Goal: Information Seeking & Learning: Learn about a topic

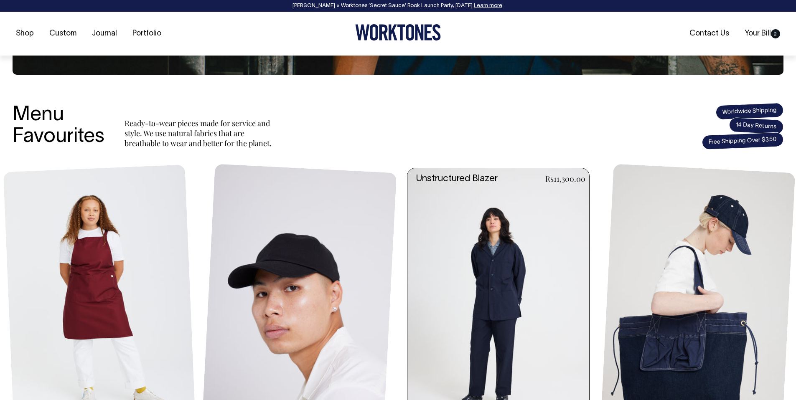
scroll to position [266, 0]
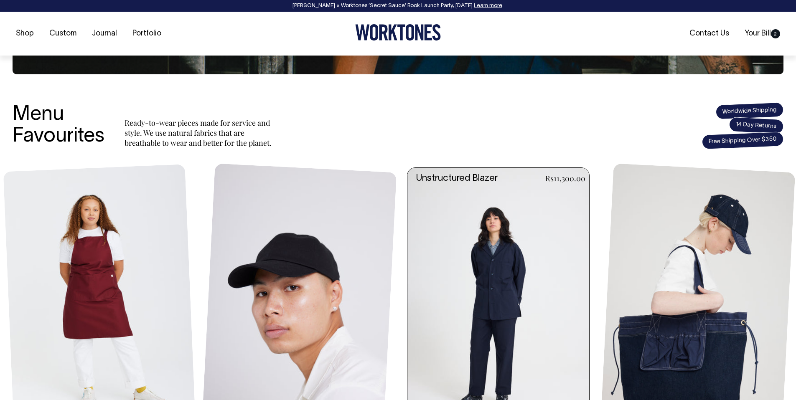
click at [428, 263] on link at bounding box center [500, 304] width 187 height 273
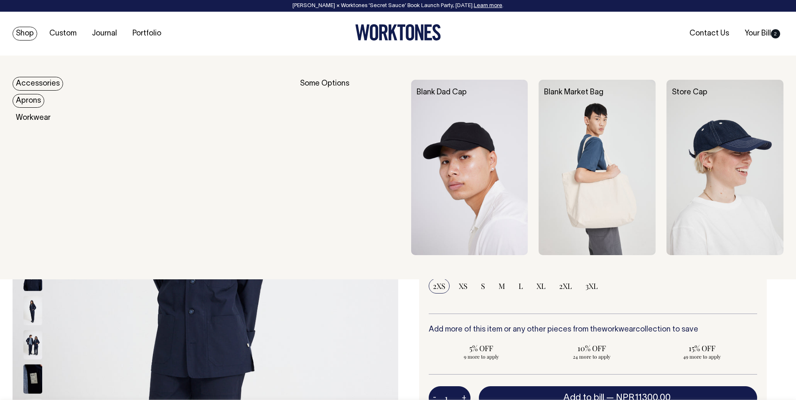
click at [32, 96] on link "Aprons" at bounding box center [29, 101] width 32 height 14
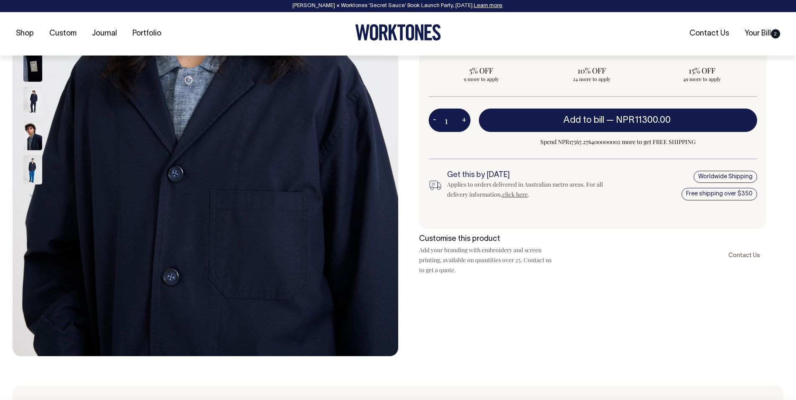
scroll to position [278, 0]
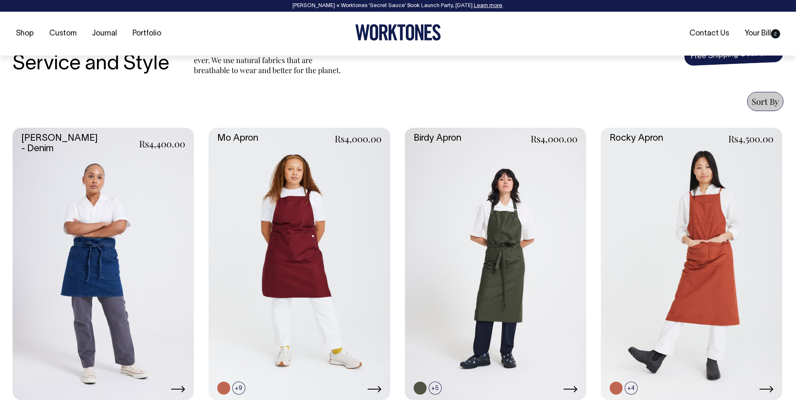
scroll to position [288, 0]
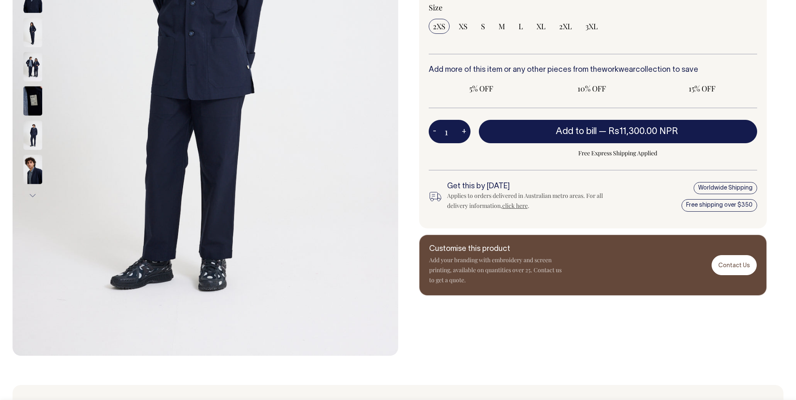
radio input "true"
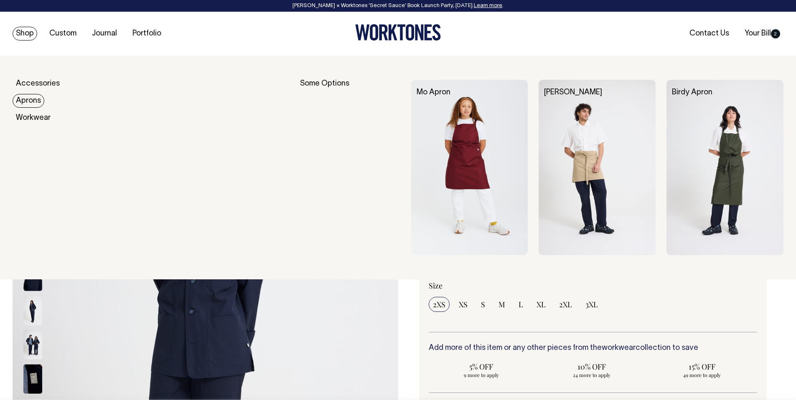
click at [34, 97] on link "Aprons" at bounding box center [29, 101] width 32 height 14
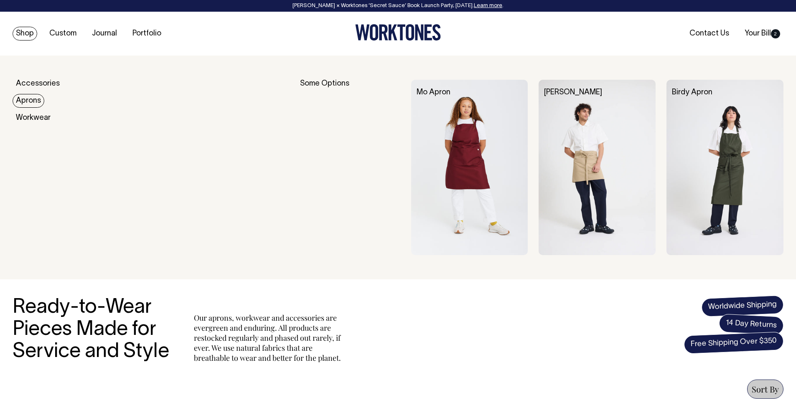
click at [29, 96] on link "Aprons" at bounding box center [29, 101] width 32 height 14
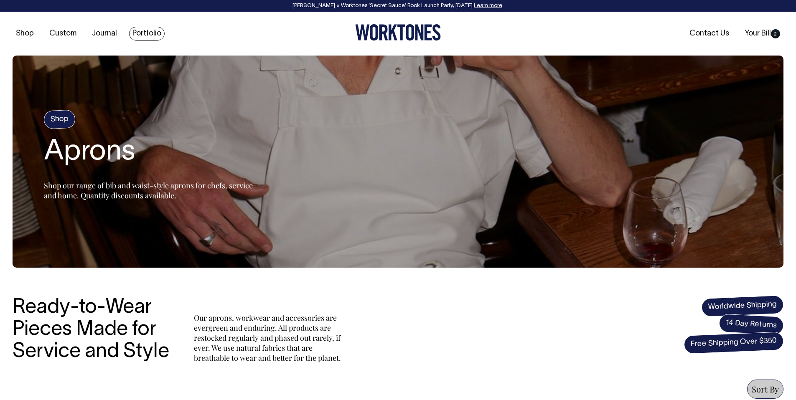
click at [143, 33] on link "Portfolio" at bounding box center [147, 34] width 36 height 14
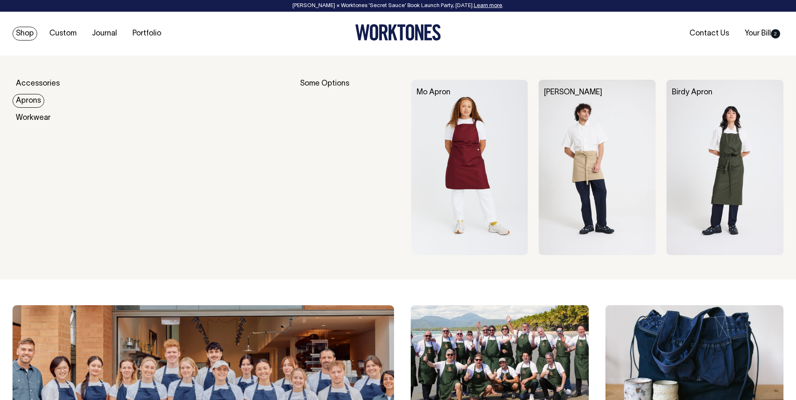
click at [36, 100] on link "Aprons" at bounding box center [29, 101] width 32 height 14
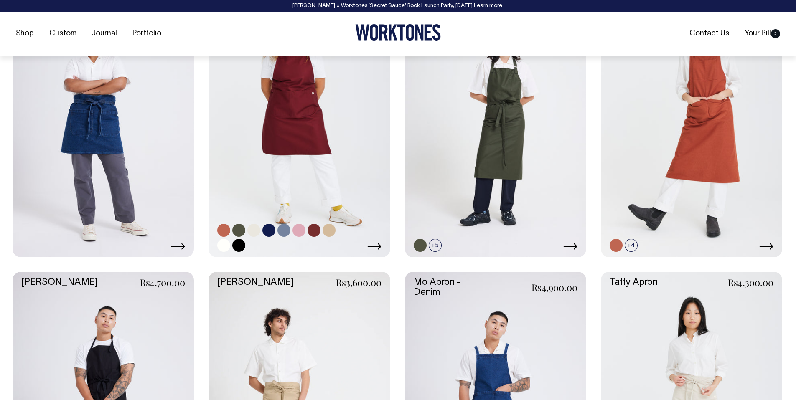
click at [310, 161] on link at bounding box center [298, 121] width 181 height 272
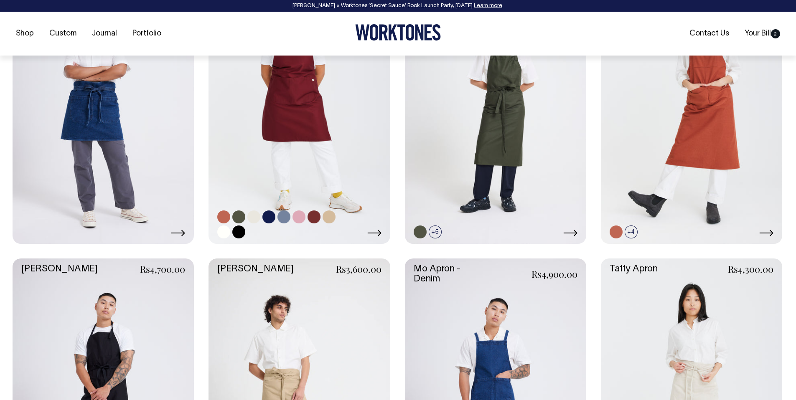
scroll to position [447, 0]
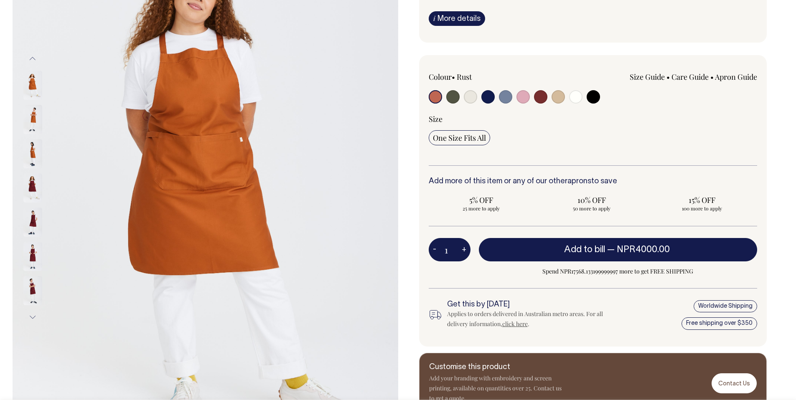
scroll to position [157, 0]
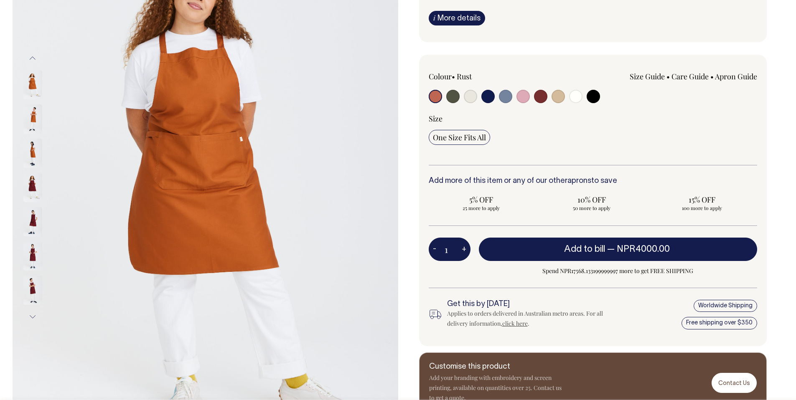
click at [725, 73] on link "Apron Guide" at bounding box center [736, 76] width 42 height 10
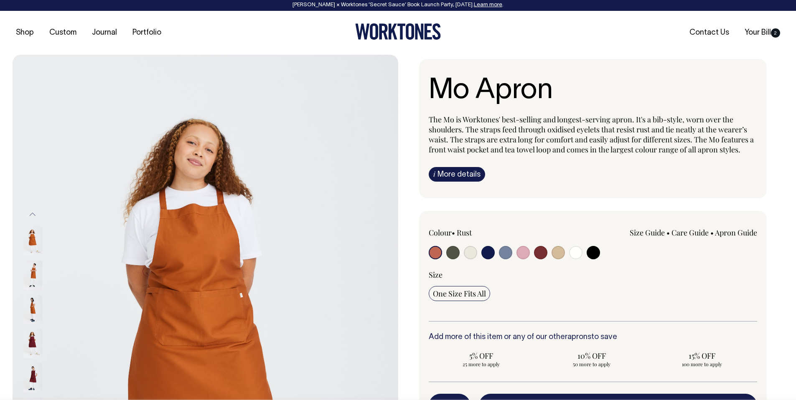
scroll to position [0, 0]
click at [690, 233] on link "Care Guide" at bounding box center [689, 233] width 37 height 10
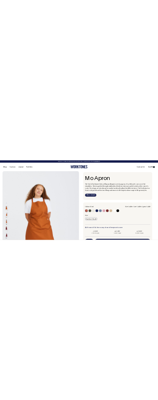
scroll to position [0, 0]
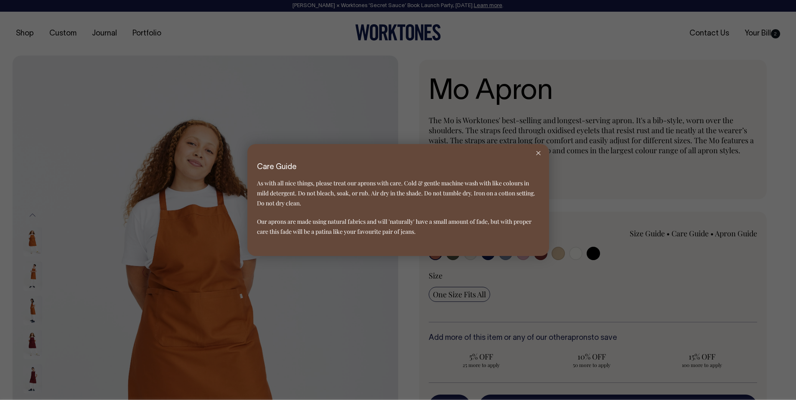
click at [584, 255] on div at bounding box center [398, 200] width 796 height 400
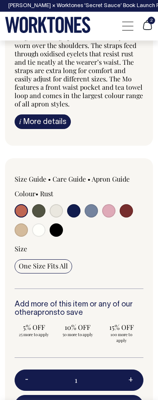
click at [71, 182] on link "Care Guide" at bounding box center [69, 179] width 33 height 9
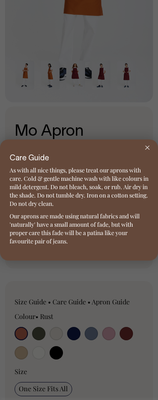
click at [74, 273] on div at bounding box center [79, 200] width 158 height 400
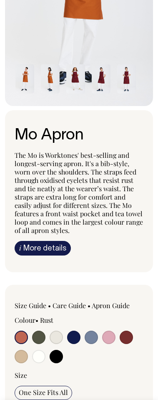
scroll to position [156, 0]
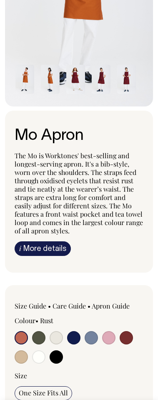
drag, startPoint x: 77, startPoint y: 305, endPoint x: 77, endPoint y: 317, distance: 12.1
click at [77, 305] on link "Care Guide" at bounding box center [69, 306] width 33 height 9
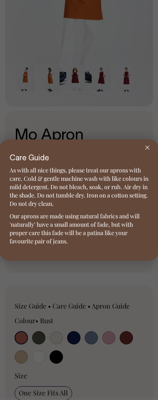
click at [75, 342] on div at bounding box center [79, 200] width 158 height 400
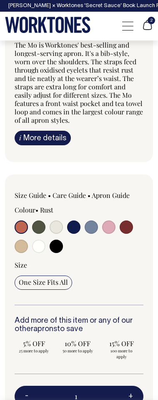
scroll to position [267, 0]
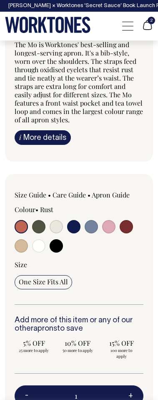
click at [37, 198] on link "Size Guide" at bounding box center [31, 194] width 32 height 9
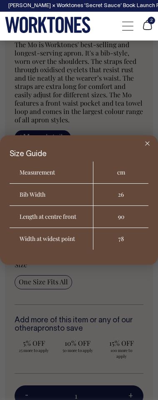
click at [107, 110] on div at bounding box center [79, 200] width 158 height 400
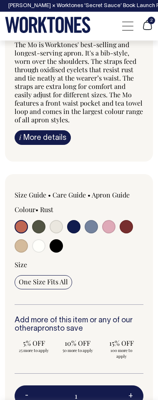
click at [49, 135] on link "i More details" at bounding box center [43, 137] width 56 height 15
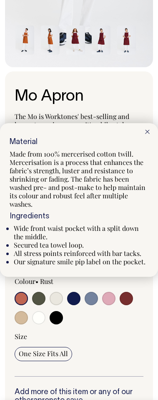
click at [58, 318] on div at bounding box center [79, 200] width 158 height 400
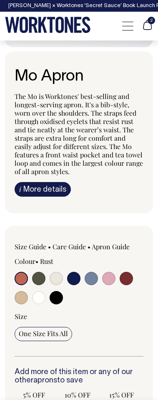
scroll to position [216, 0]
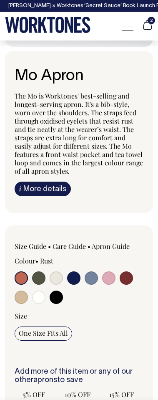
click at [50, 190] on link "i More details" at bounding box center [43, 189] width 56 height 15
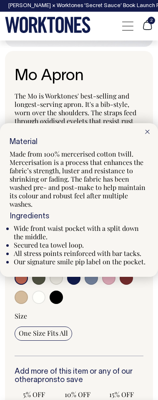
click at [55, 298] on div at bounding box center [79, 200] width 158 height 400
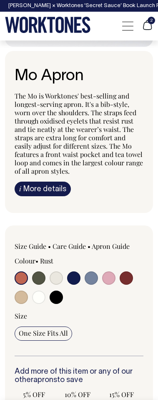
click at [42, 185] on link "i More details" at bounding box center [43, 189] width 56 height 15
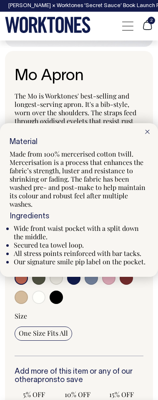
click at [52, 297] on div at bounding box center [79, 200] width 158 height 400
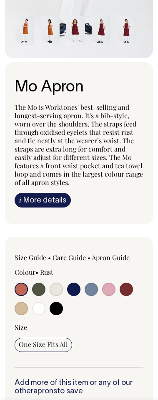
click at [53, 202] on link "i More details" at bounding box center [43, 200] width 56 height 15
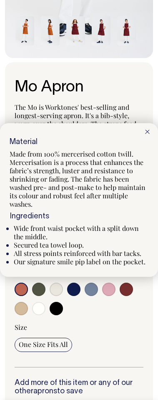
scroll to position [204, 0]
click at [37, 294] on div at bounding box center [79, 200] width 158 height 400
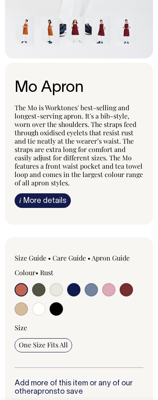
click at [47, 201] on link "i More details" at bounding box center [43, 200] width 56 height 15
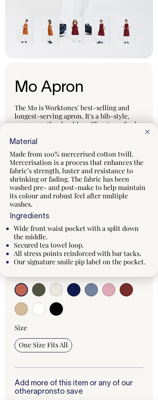
click at [41, 286] on div at bounding box center [79, 200] width 158 height 400
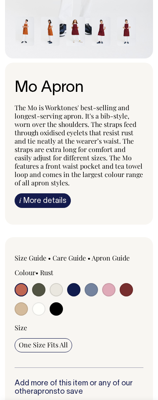
click at [49, 198] on link "i More details" at bounding box center [43, 200] width 56 height 15
